Goal: Task Accomplishment & Management: Complete application form

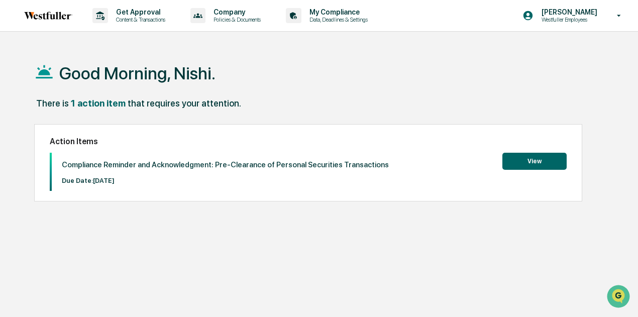
click at [538, 158] on button "View" at bounding box center [534, 161] width 64 height 17
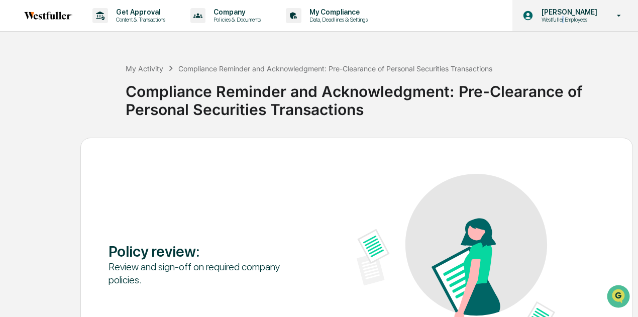
click at [568, 22] on p "Westfuller Employees" at bounding box center [567, 19] width 69 height 7
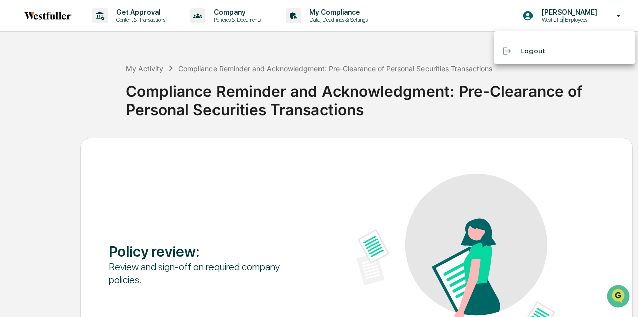
click at [597, 20] on div at bounding box center [319, 158] width 638 height 317
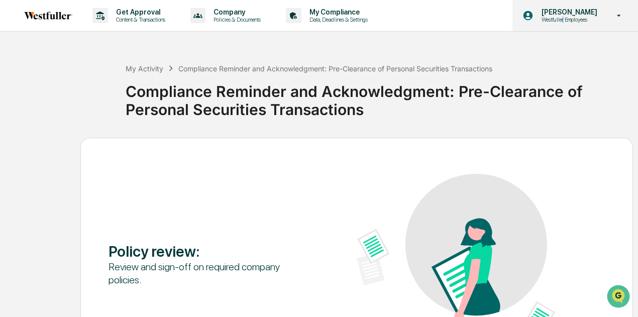
click at [617, 15] on icon at bounding box center [619, 16] width 4 height 2
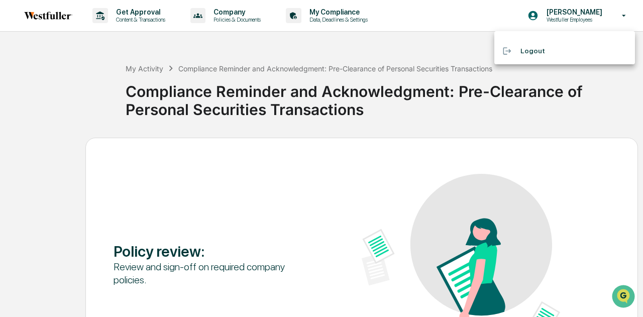
click at [570, 15] on div at bounding box center [321, 158] width 643 height 317
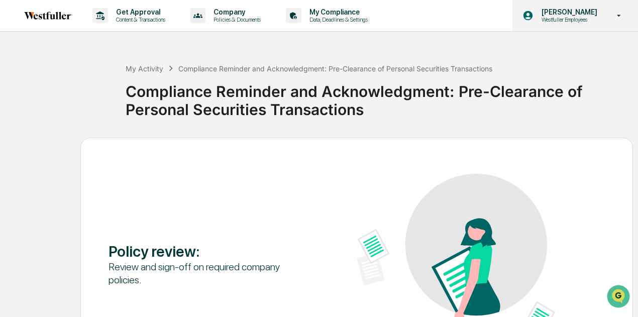
click at [623, 19] on icon at bounding box center [619, 16] width 18 height 10
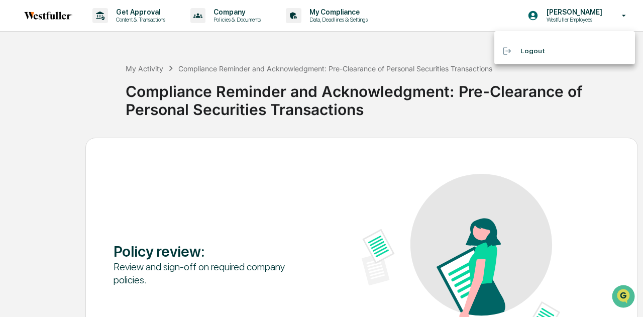
click at [619, 14] on div at bounding box center [321, 158] width 643 height 317
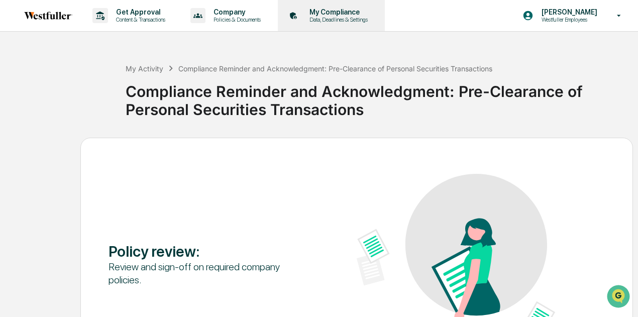
click at [363, 13] on p "My Compliance" at bounding box center [336, 12] width 71 height 8
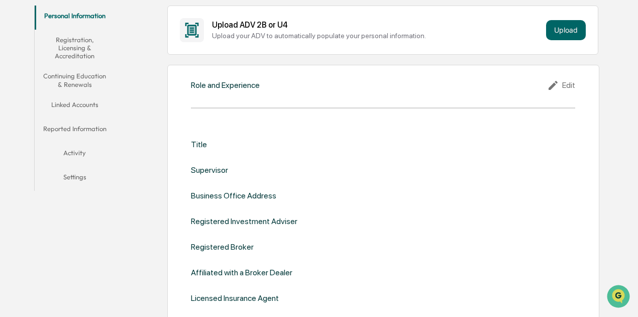
scroll to position [50, 0]
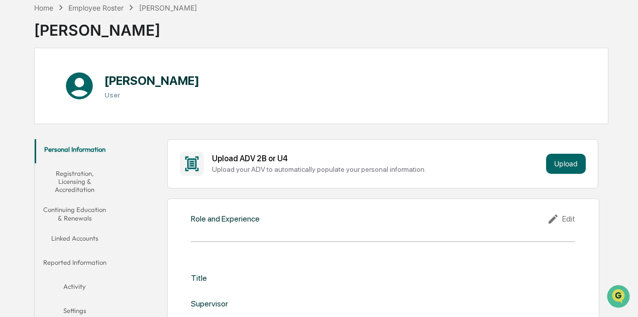
click at [70, 187] on button "Registration, Licensing & Accreditation" at bounding box center [75, 181] width 80 height 37
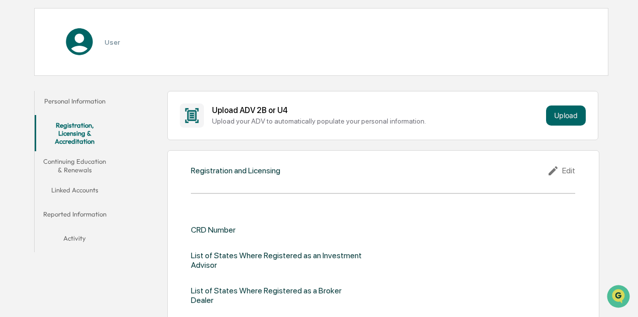
scroll to position [151, 0]
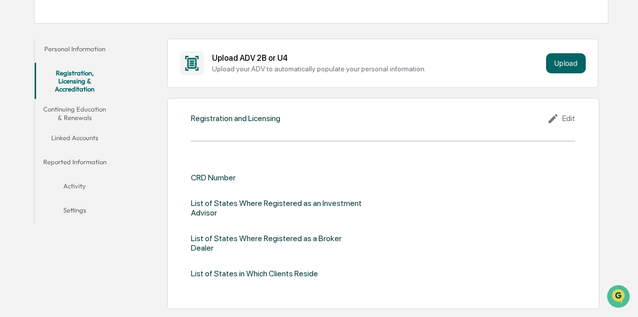
click at [74, 109] on button "Continuing Education & Renewals" at bounding box center [75, 113] width 80 height 29
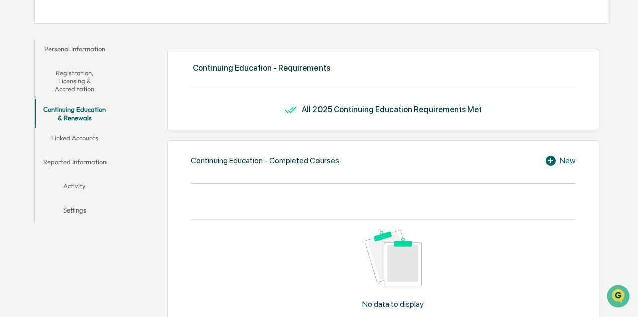
click at [104, 136] on button "Linked Accounts" at bounding box center [75, 140] width 80 height 24
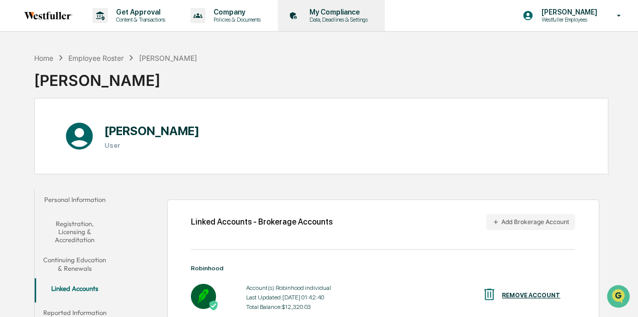
click at [311, 15] on p "My Compliance" at bounding box center [336, 12] width 71 height 8
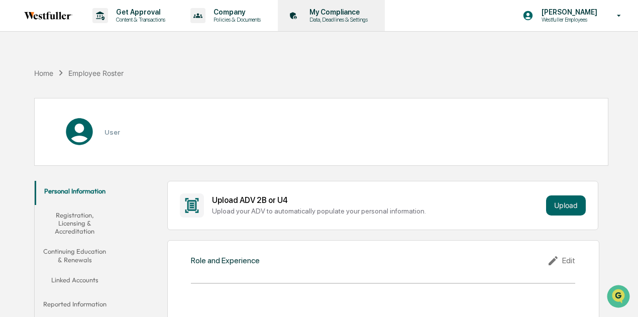
click at [327, 12] on p "My Compliance" at bounding box center [336, 12] width 71 height 8
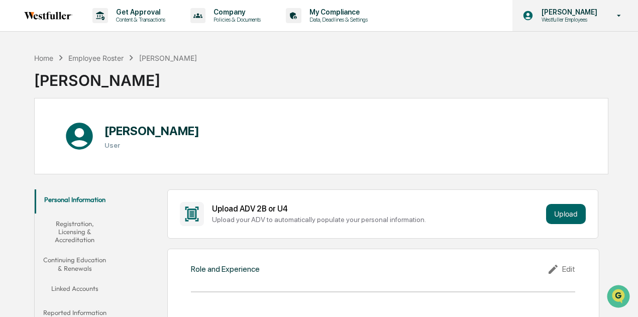
click at [620, 20] on div "Nishi Patel Westfuller Employees" at bounding box center [575, 15] width 126 height 31
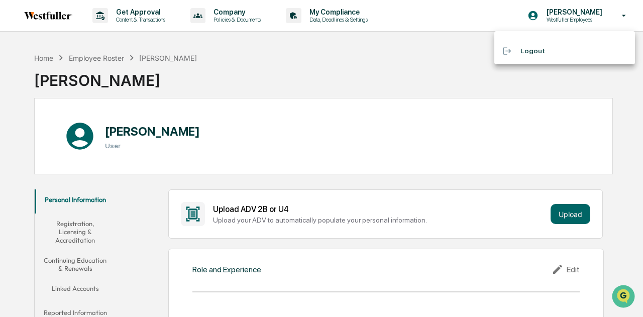
click at [345, 17] on div at bounding box center [321, 158] width 643 height 317
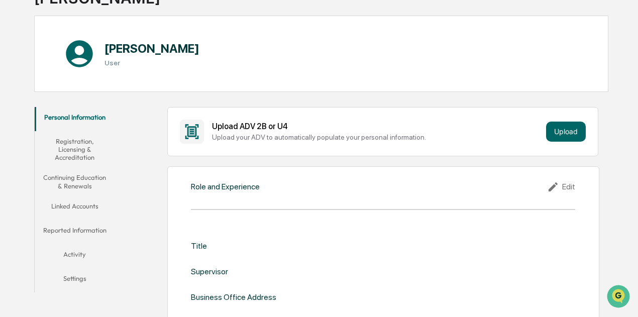
scroll to position [92, 0]
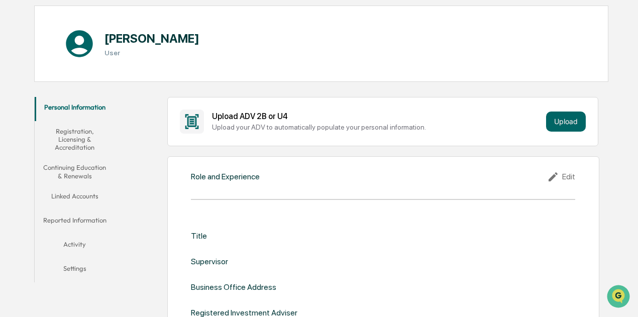
click at [69, 136] on button "Registration, Licensing & Accreditation" at bounding box center [75, 139] width 80 height 37
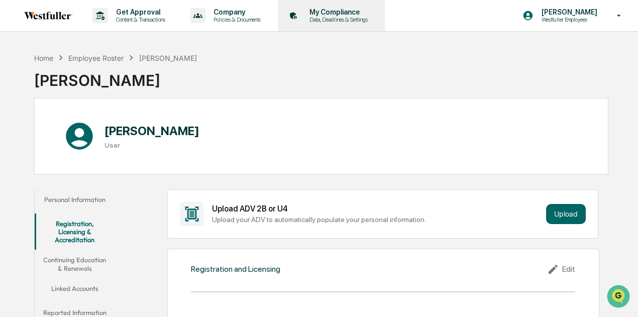
click at [356, 13] on p "My Compliance" at bounding box center [336, 12] width 71 height 8
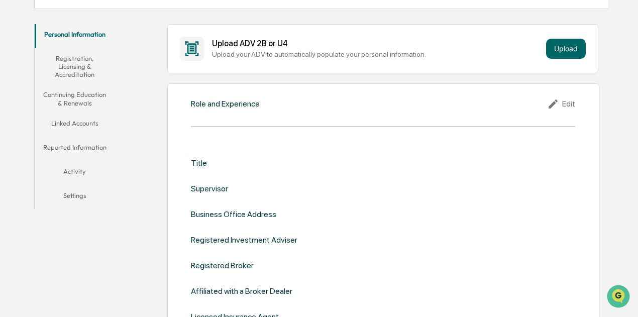
scroll to position [167, 0]
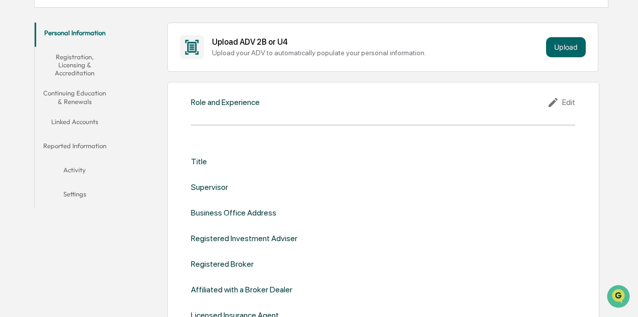
click at [90, 91] on button "Continuing Education & Renewals" at bounding box center [75, 97] width 80 height 29
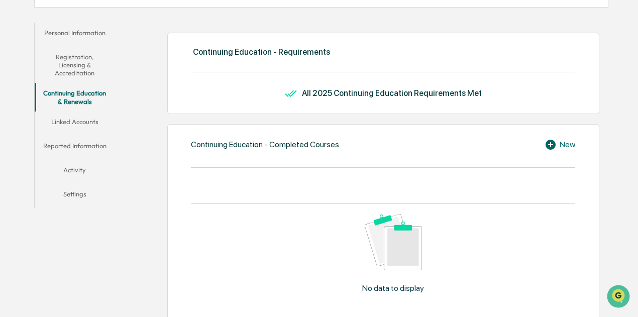
click at [83, 62] on button "Registration, Licensing & Accreditation" at bounding box center [75, 65] width 80 height 37
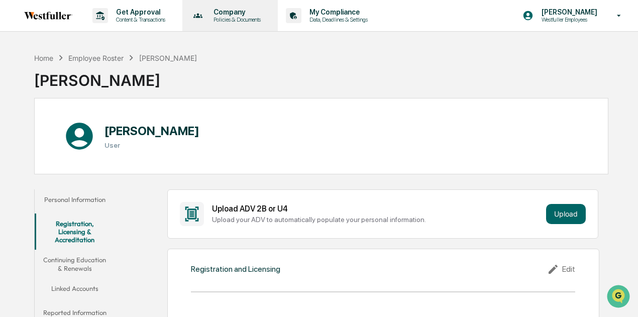
click at [253, 14] on p "Company" at bounding box center [235, 12] width 60 height 8
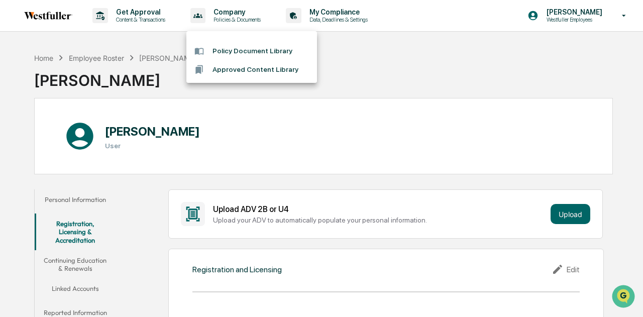
click at [132, 9] on div at bounding box center [321, 158] width 643 height 317
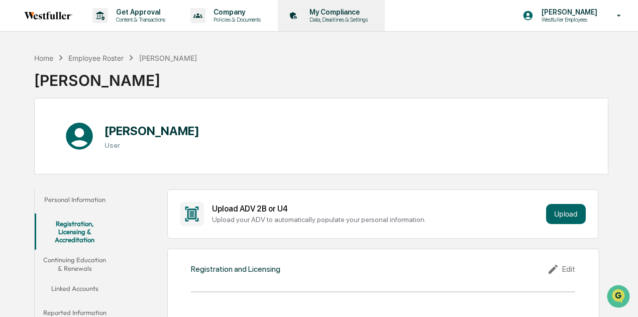
click at [357, 13] on p "My Compliance" at bounding box center [336, 12] width 71 height 8
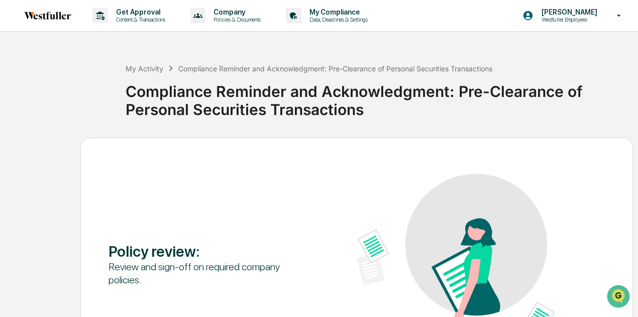
scroll to position [106, 0]
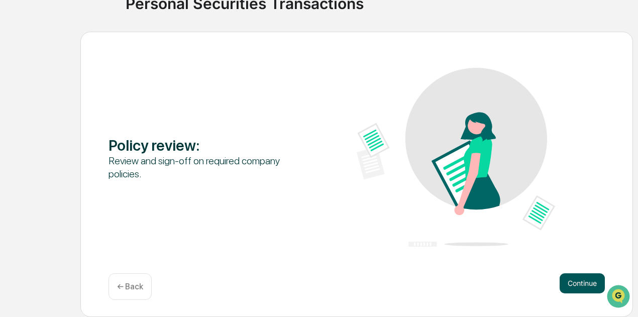
click at [577, 278] on button "Continue" at bounding box center [581, 283] width 45 height 20
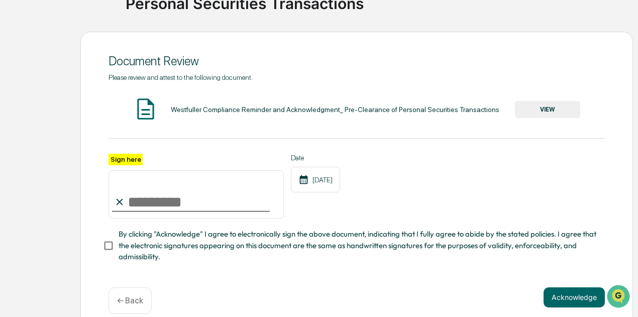
click at [182, 213] on input "Sign here" at bounding box center [195, 194] width 175 height 48
click at [553, 114] on button "VIEW" at bounding box center [547, 109] width 65 height 17
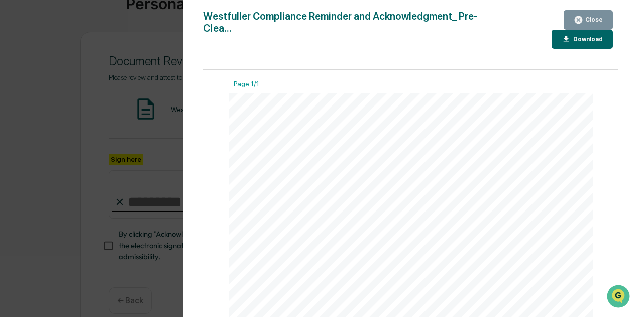
click at [582, 20] on icon "button" at bounding box center [578, 20] width 8 height 8
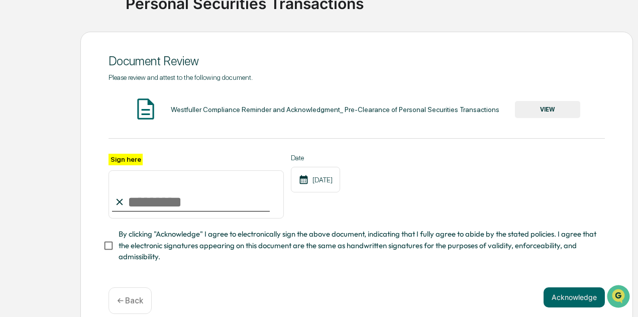
click at [150, 207] on input "Sign here" at bounding box center [195, 194] width 175 height 48
type input "**********"
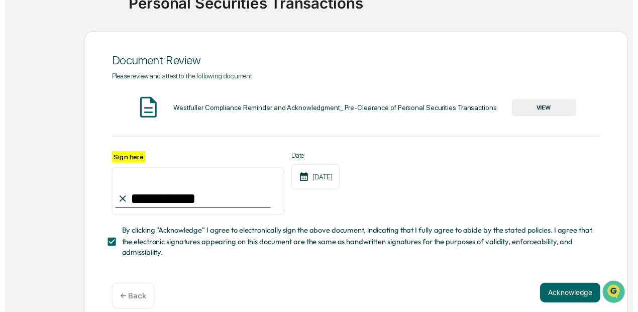
scroll to position [124, 0]
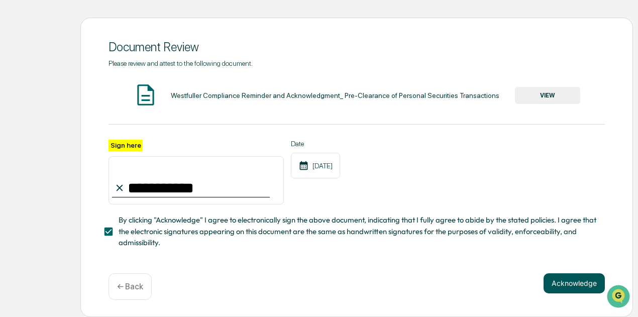
click at [570, 288] on button "Acknowledge" at bounding box center [573, 283] width 61 height 20
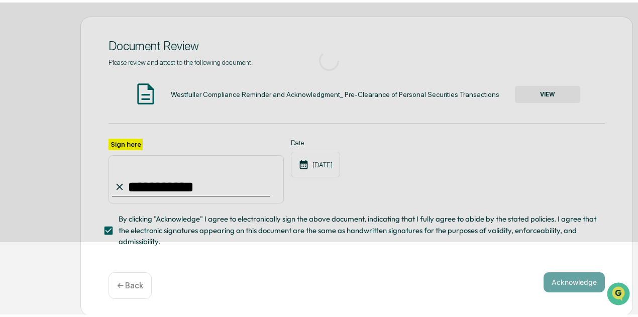
scroll to position [106, 0]
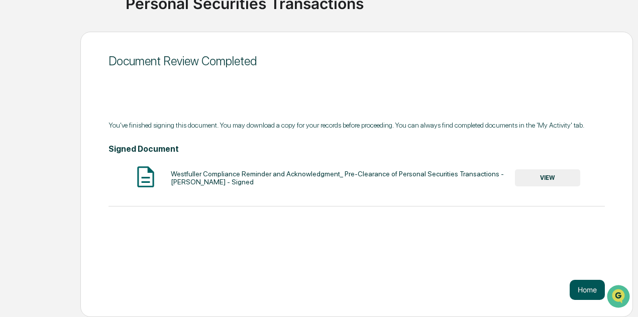
click at [578, 289] on button "Home" at bounding box center [586, 290] width 35 height 20
